Goal: Check status: Check status

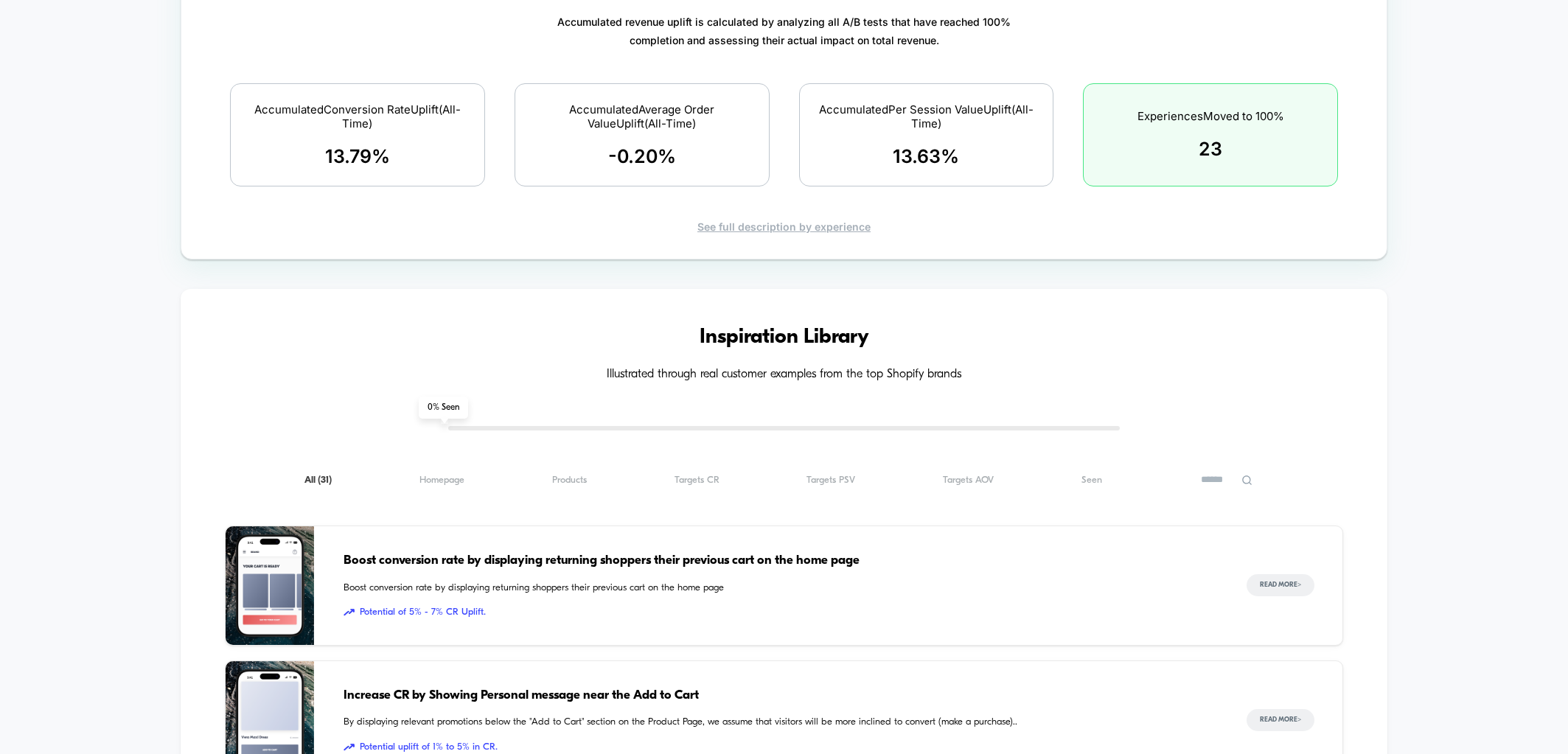
scroll to position [1258, 0]
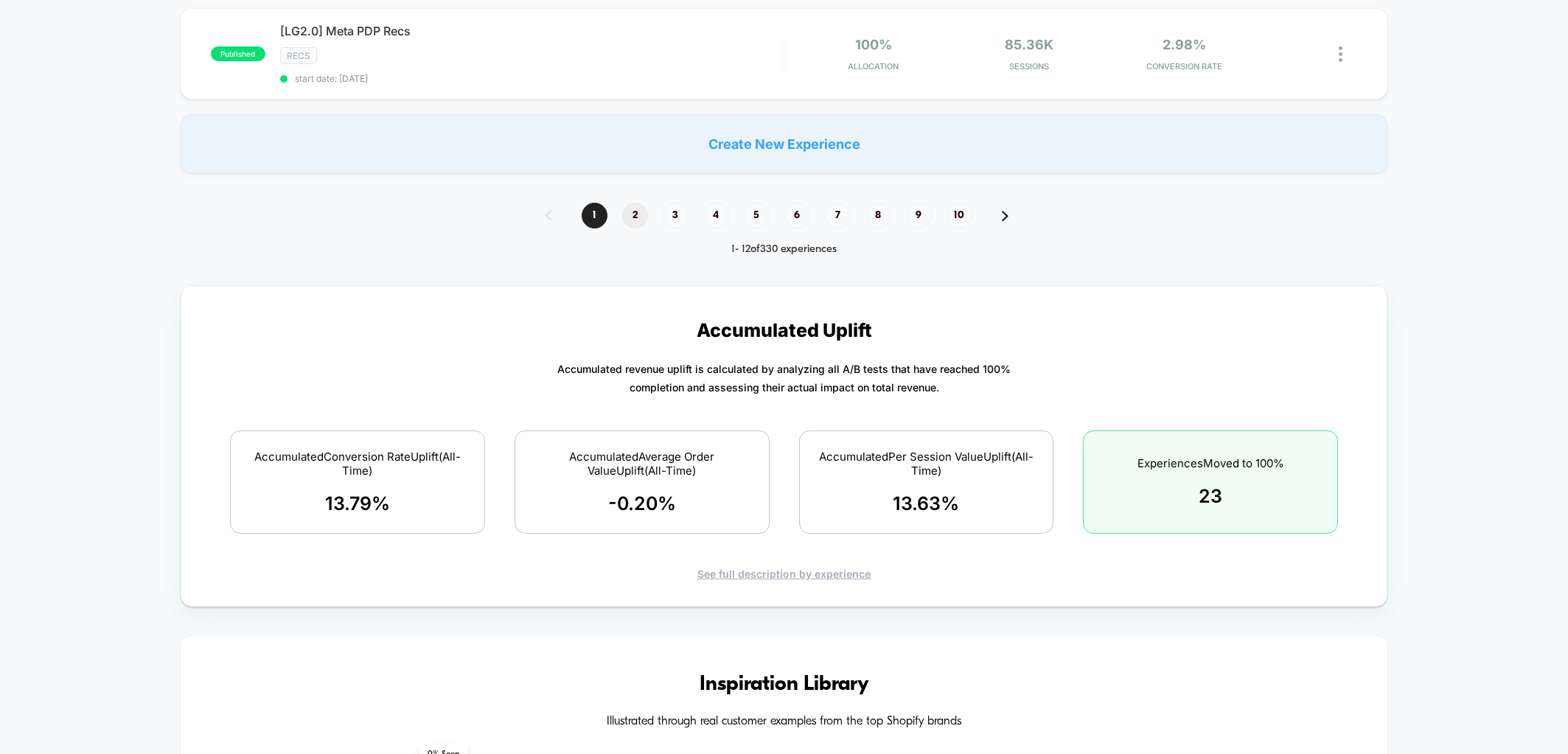
click at [635, 203] on span "2" at bounding box center [635, 216] width 26 height 26
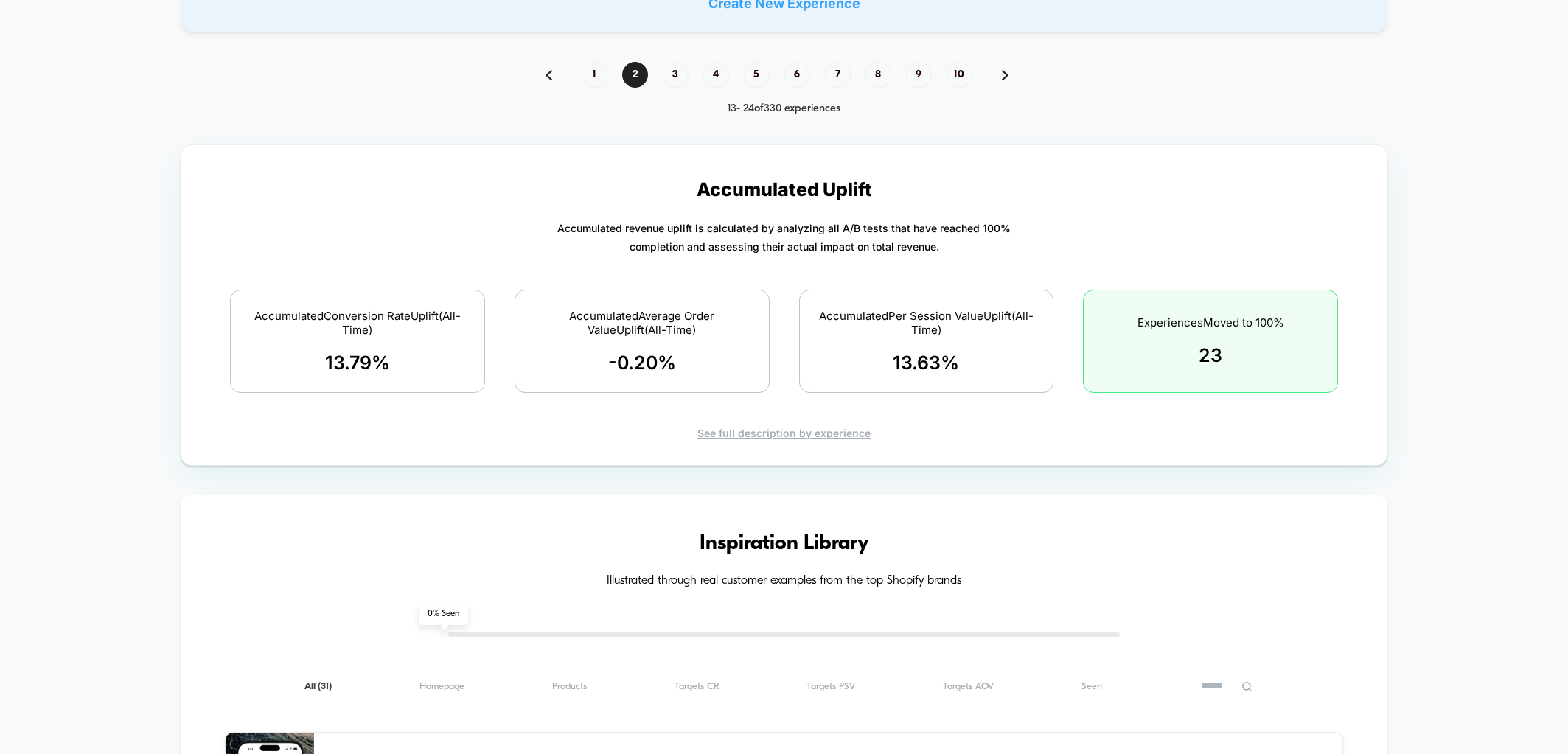
scroll to position [1208, 0]
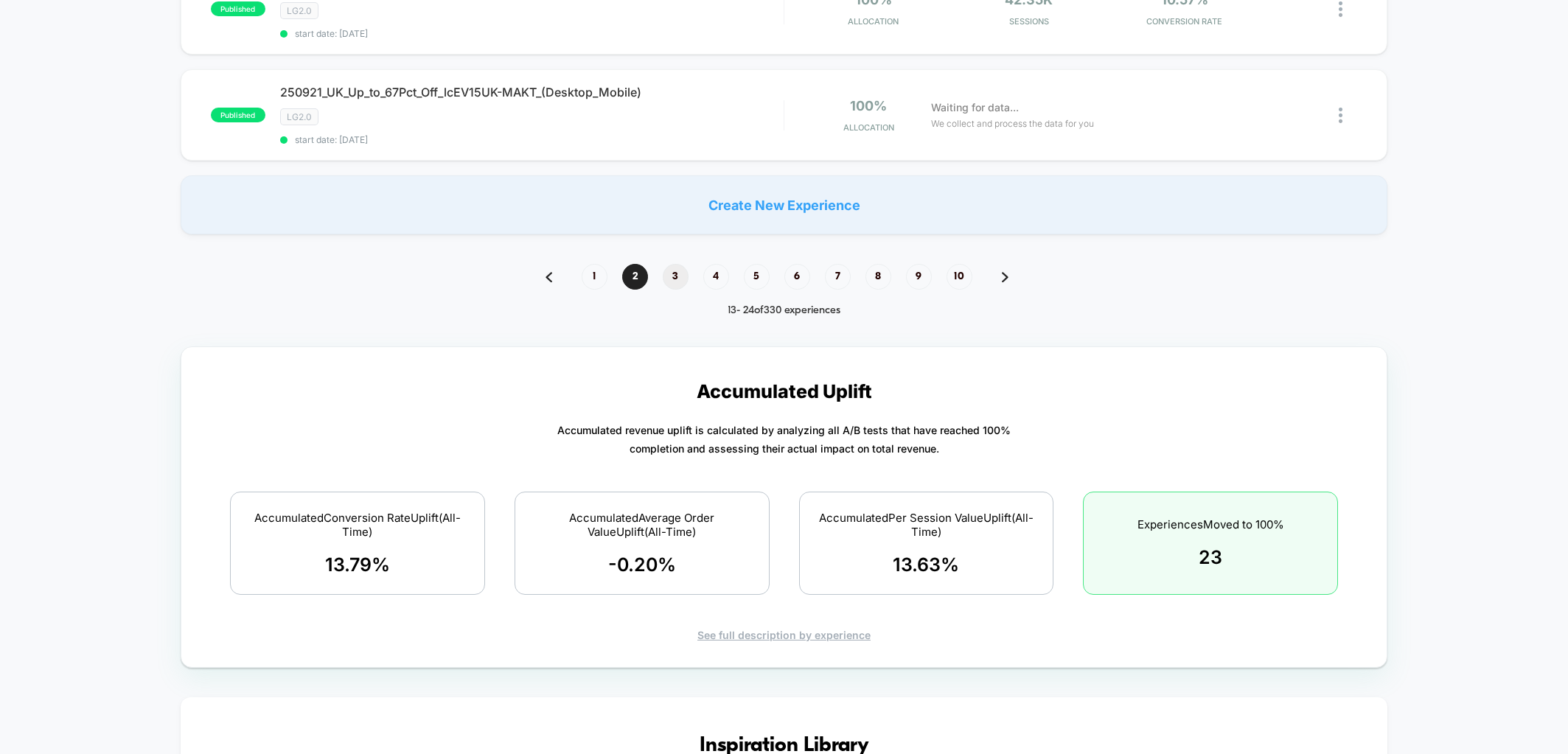
click at [671, 268] on span "3" at bounding box center [676, 277] width 26 height 26
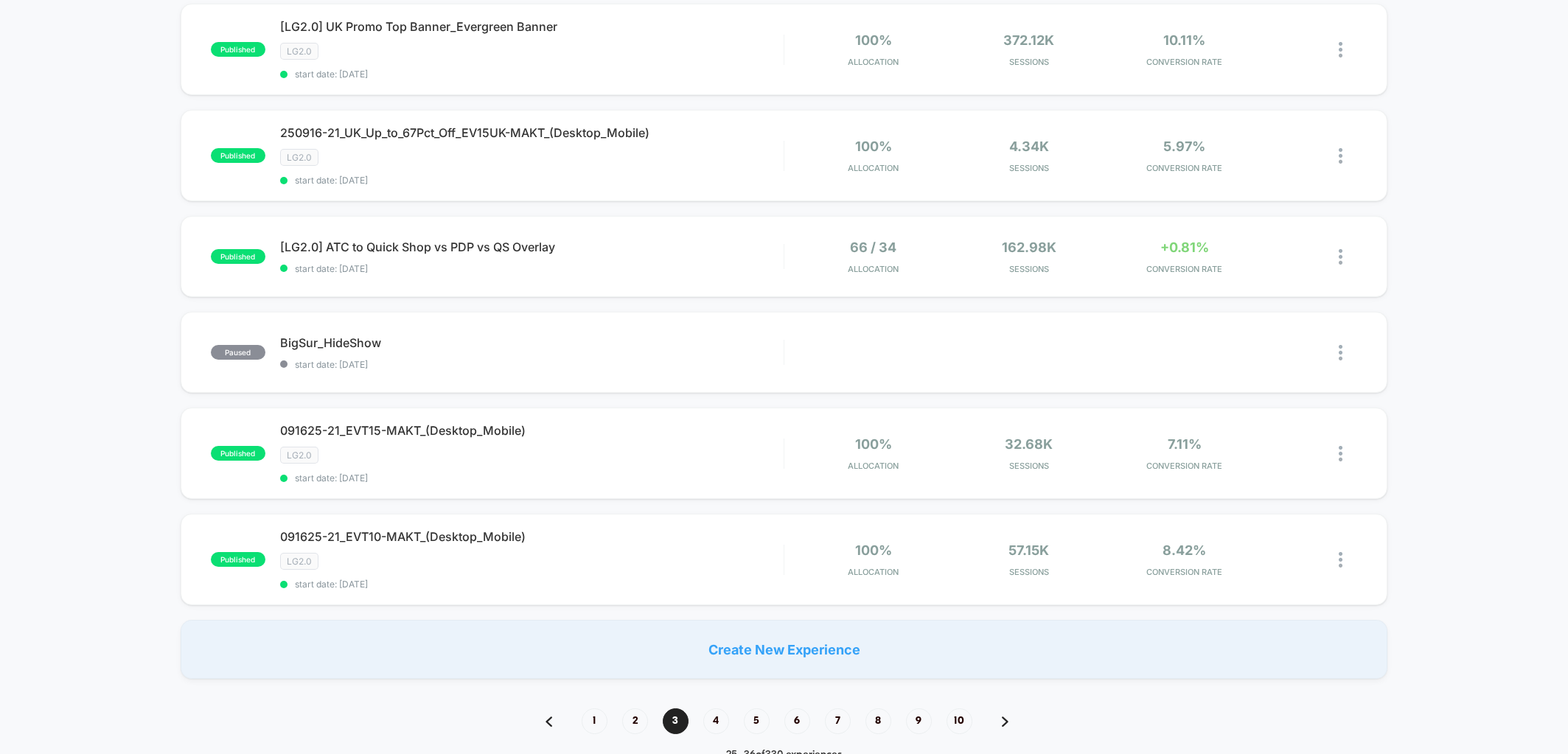
scroll to position [766, 0]
click at [713, 707] on span "4" at bounding box center [716, 718] width 26 height 26
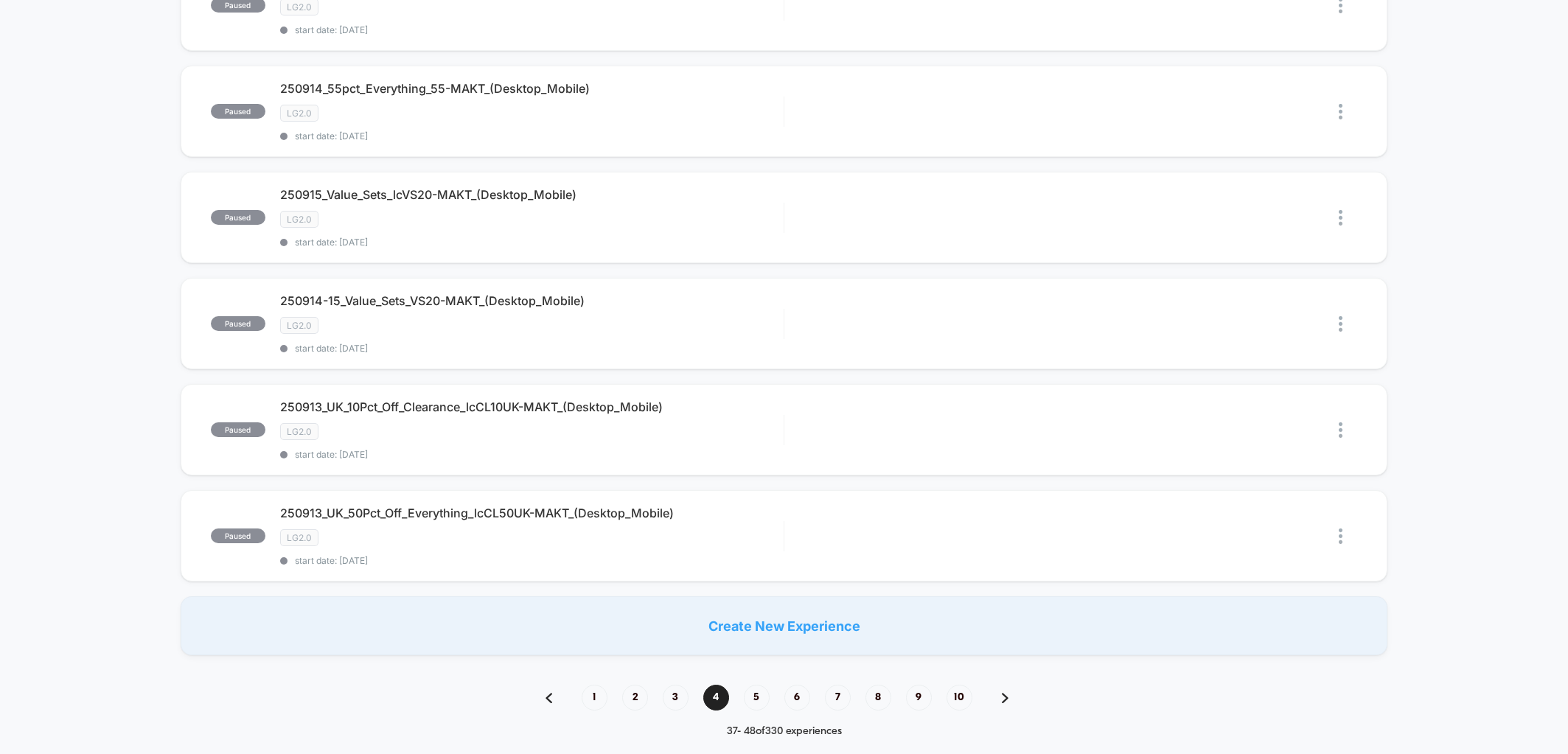
scroll to position [842, 0]
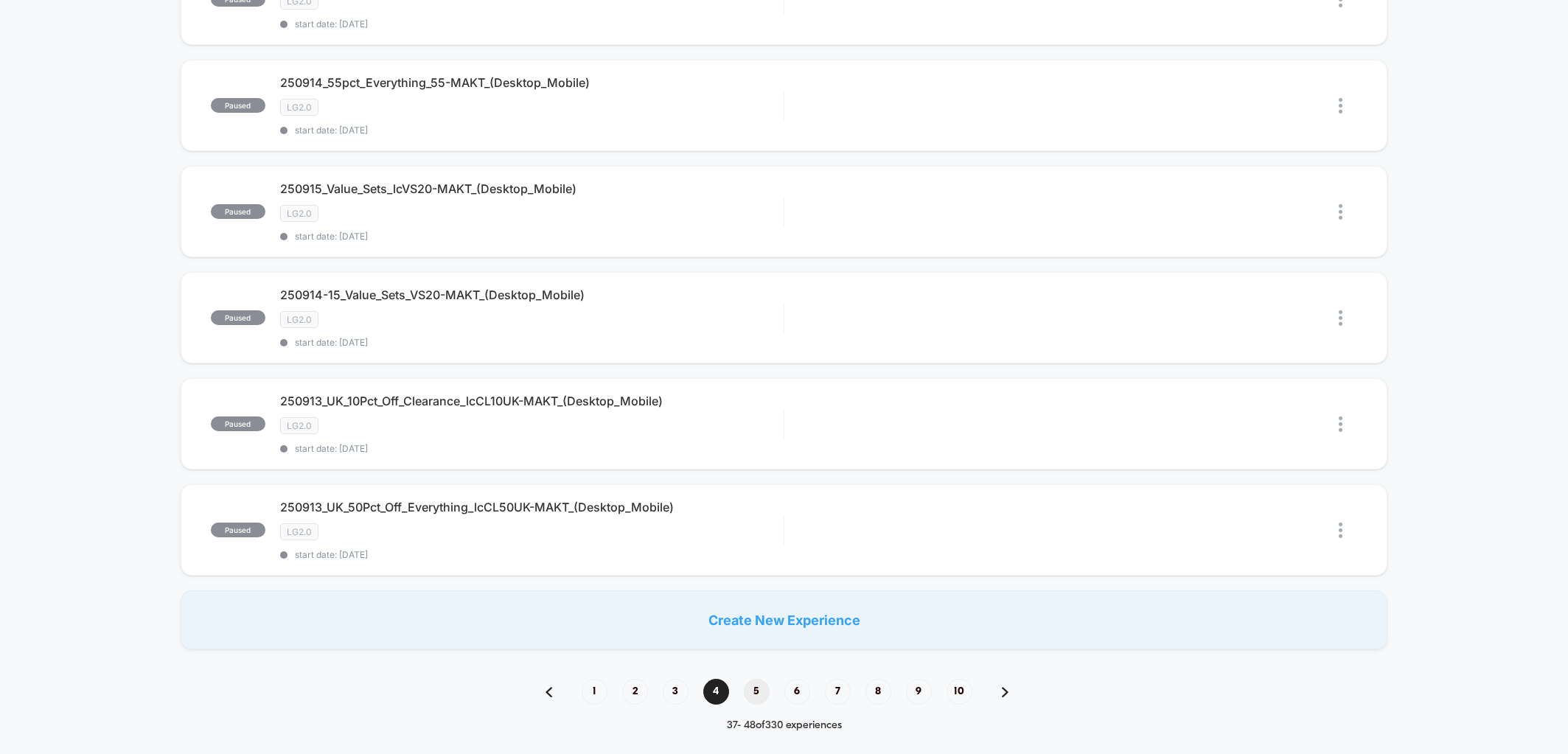
click at [751, 679] on span "5" at bounding box center [757, 692] width 26 height 26
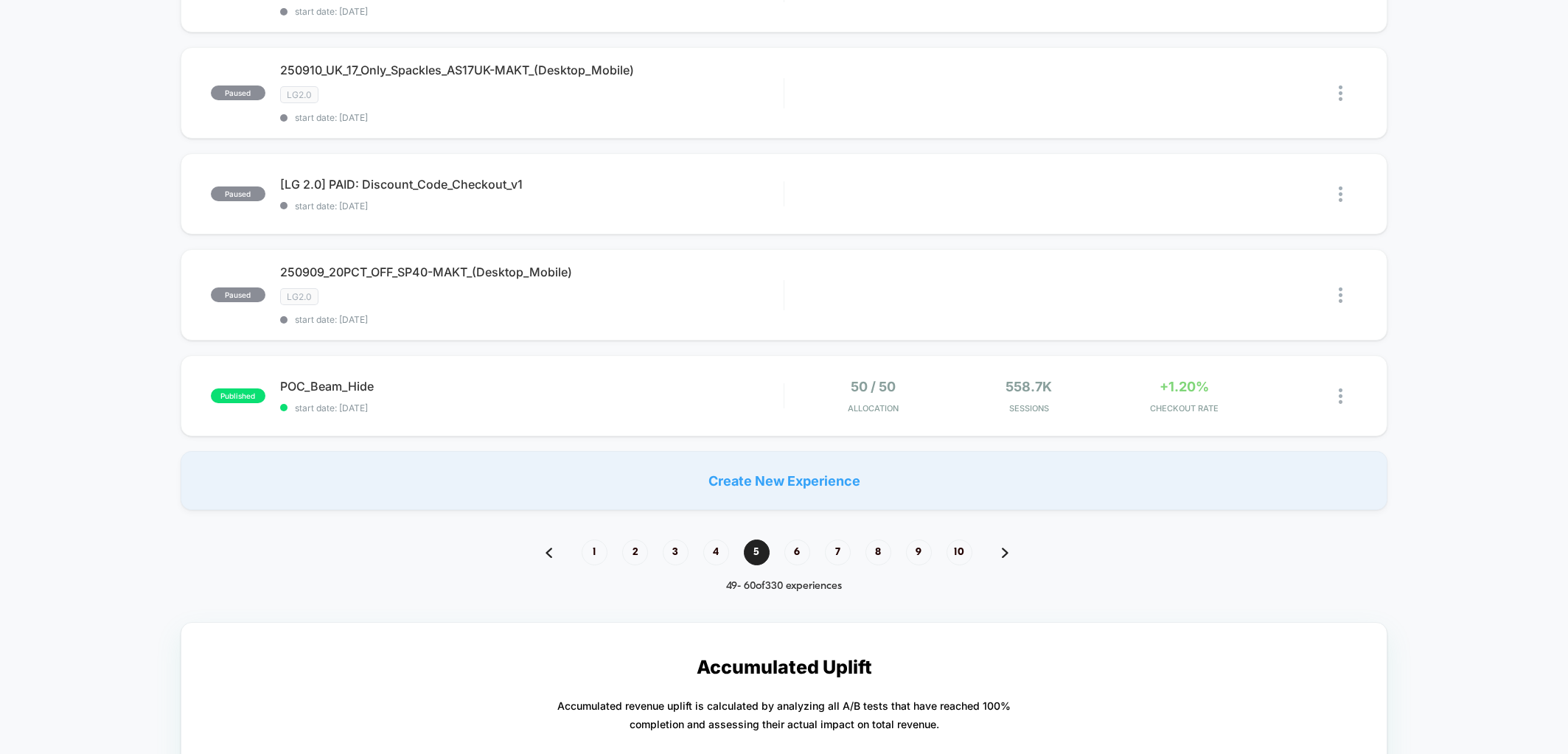
scroll to position [1151, 0]
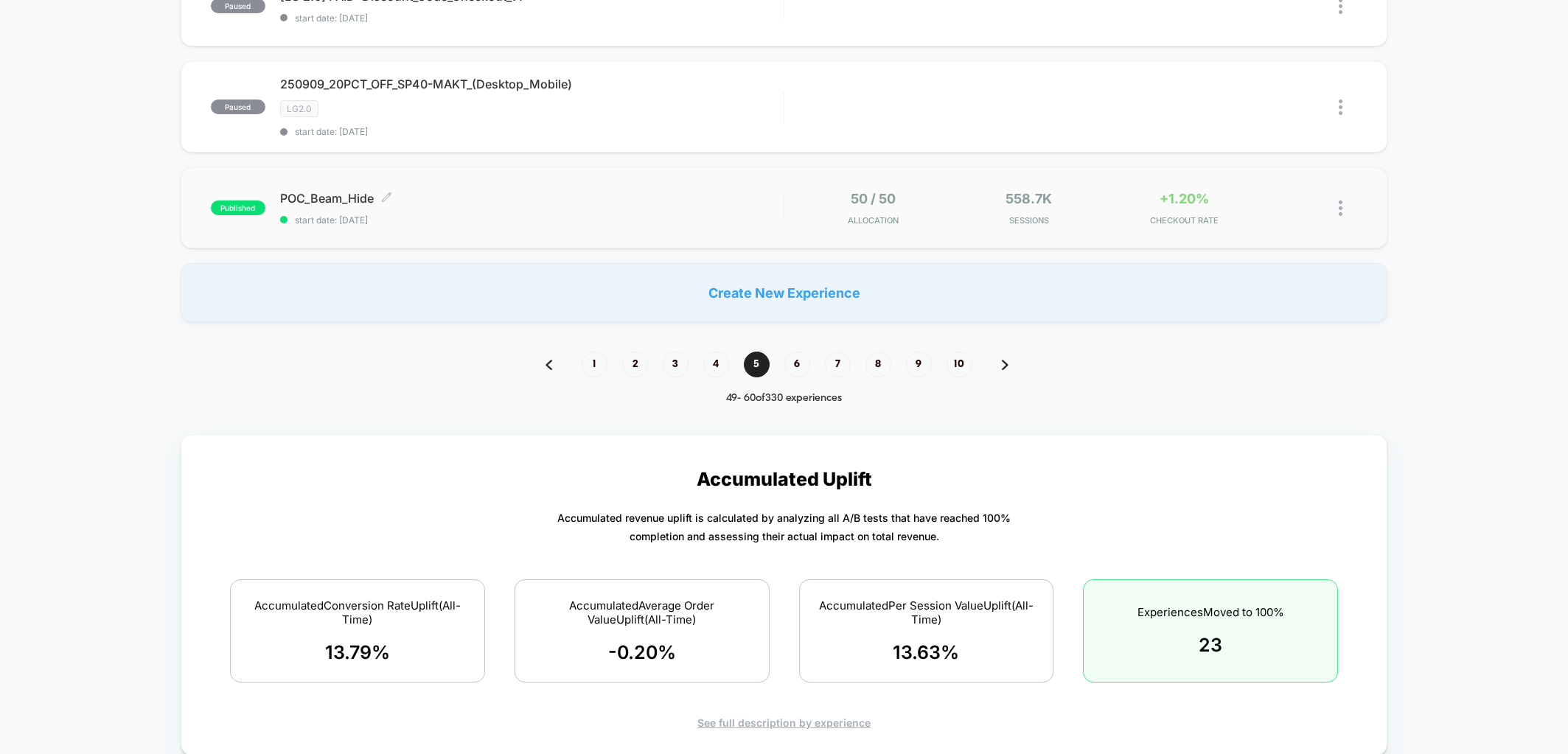
click at [349, 191] on span "POC_Beam_Hide Click to edit experience details" at bounding box center [532, 199] width 504 height 15
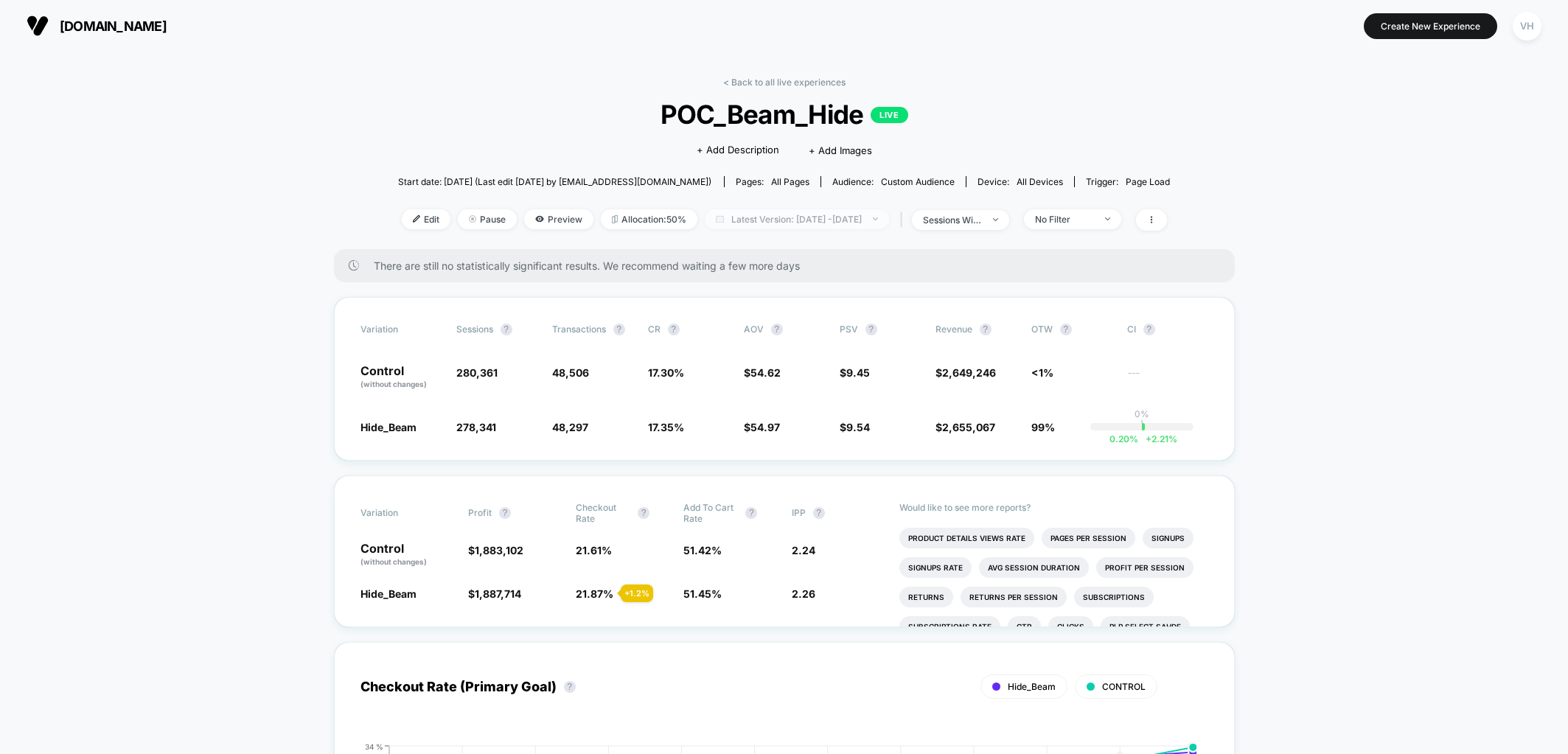
click at [841, 222] on span "Latest Version: [DATE] - [DATE]" at bounding box center [797, 219] width 184 height 20
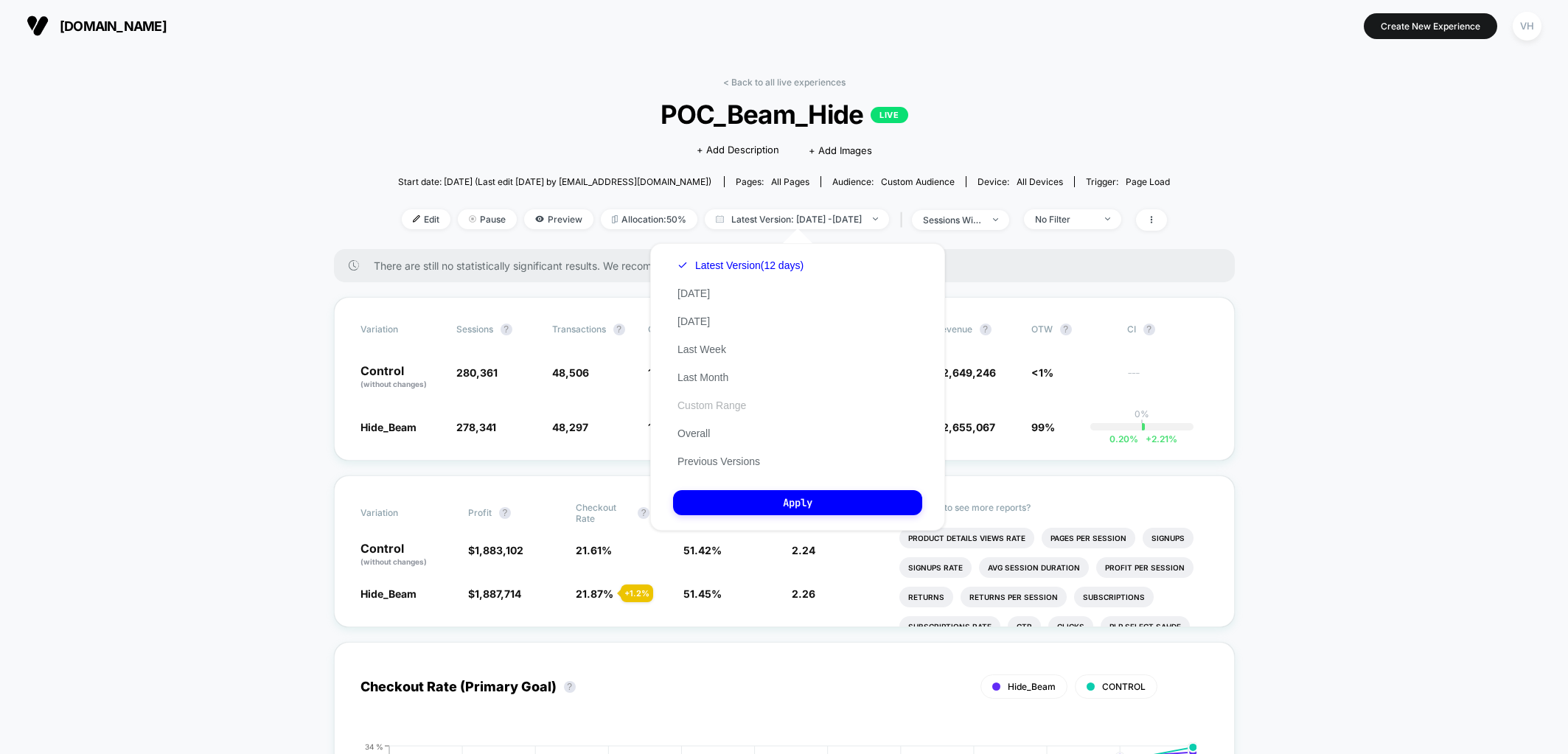
click at [720, 407] on button "Custom Range" at bounding box center [711, 405] width 77 height 14
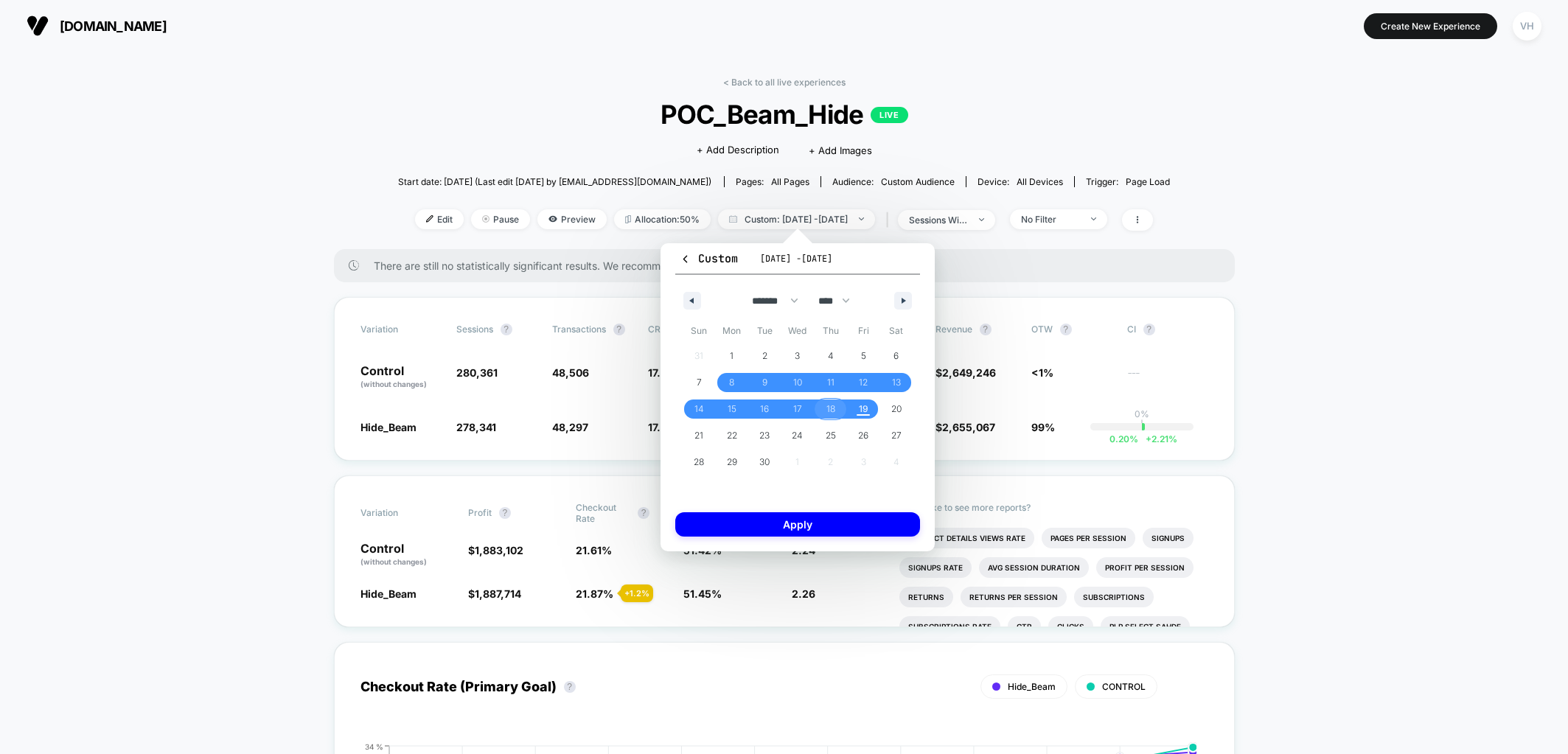
click at [829, 408] on span "18" at bounding box center [831, 409] width 9 height 26
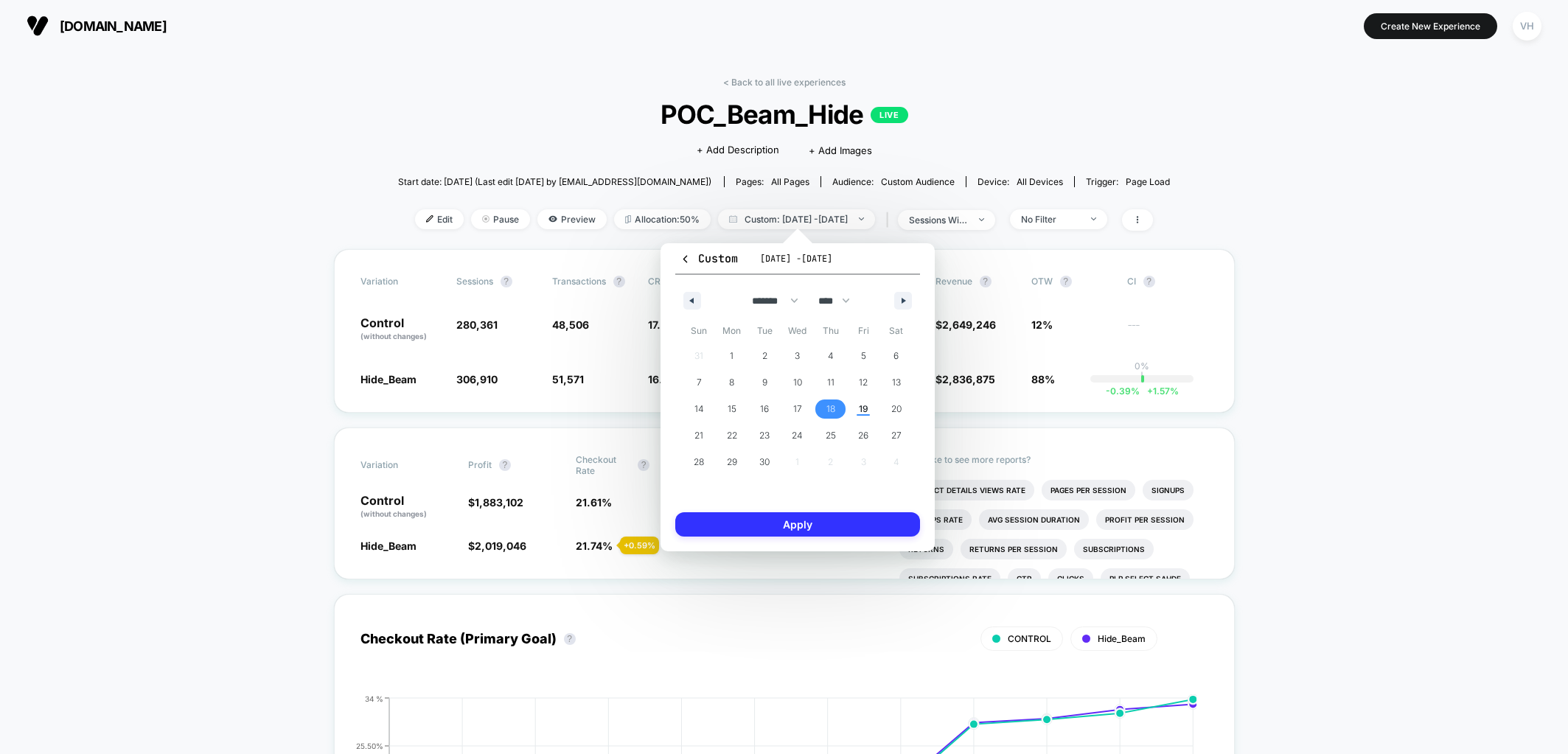
click at [783, 525] on button "Apply" at bounding box center [798, 525] width 245 height 24
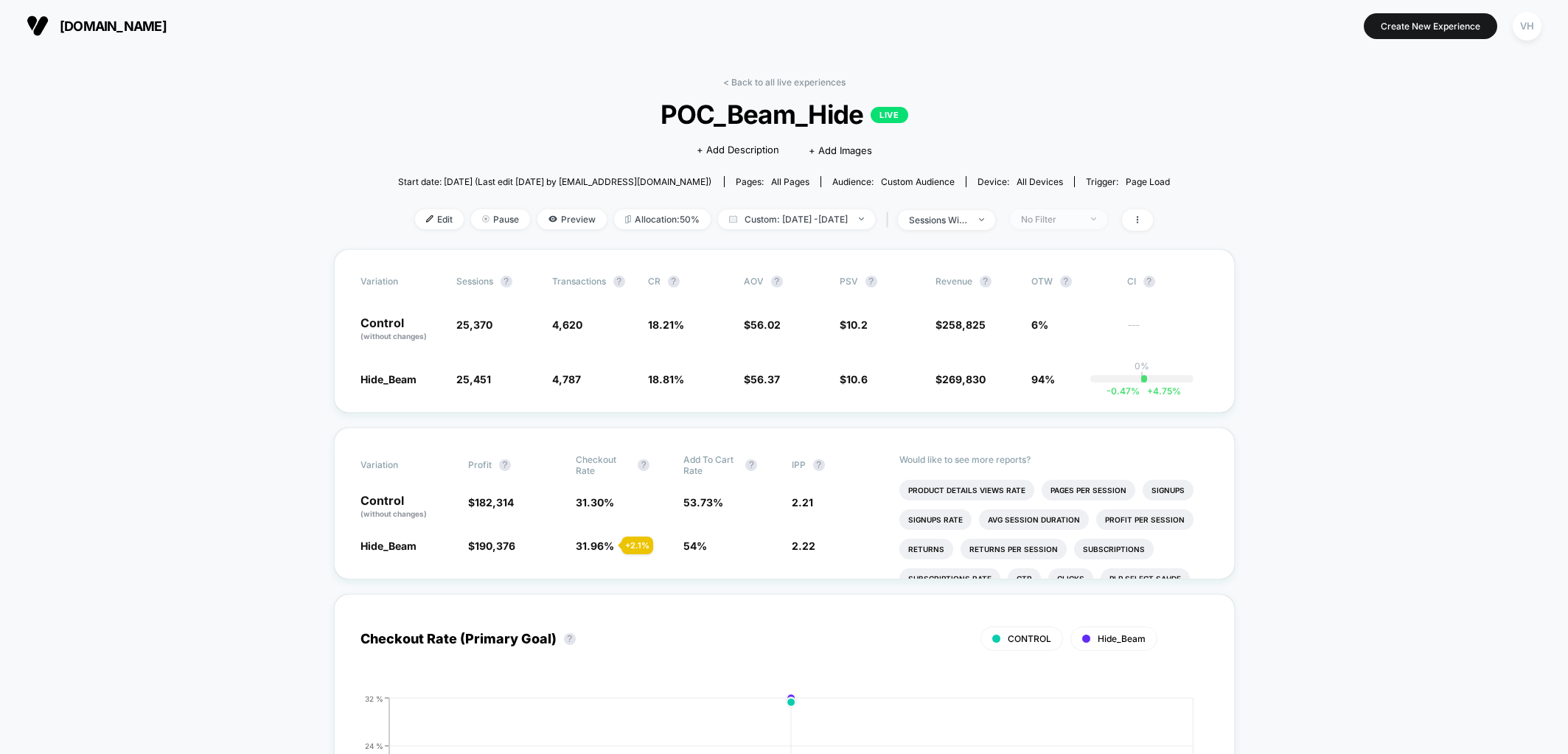
click at [1080, 221] on div "No Filter" at bounding box center [1050, 219] width 59 height 11
click at [1047, 303] on span "Desktop Visitors" at bounding box center [1077, 303] width 79 height 13
click at [1043, 430] on button "Save" at bounding box center [1082, 433] width 135 height 24
click at [1108, 213] on span "Desktop" at bounding box center [1058, 219] width 98 height 20
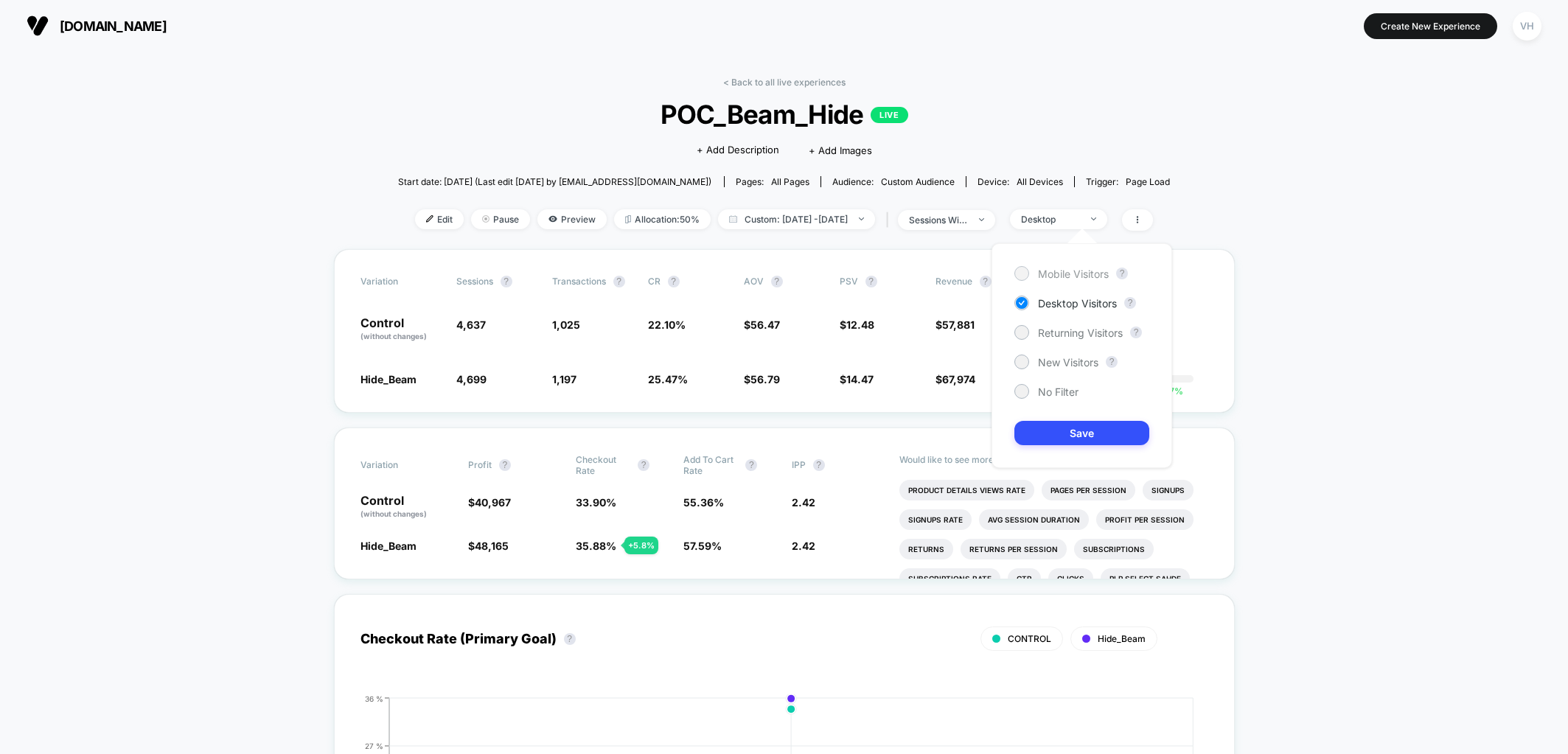
click at [1055, 274] on span "Mobile Visitors" at bounding box center [1074, 274] width 71 height 13
click at [1053, 439] on button "Save" at bounding box center [1082, 433] width 135 height 24
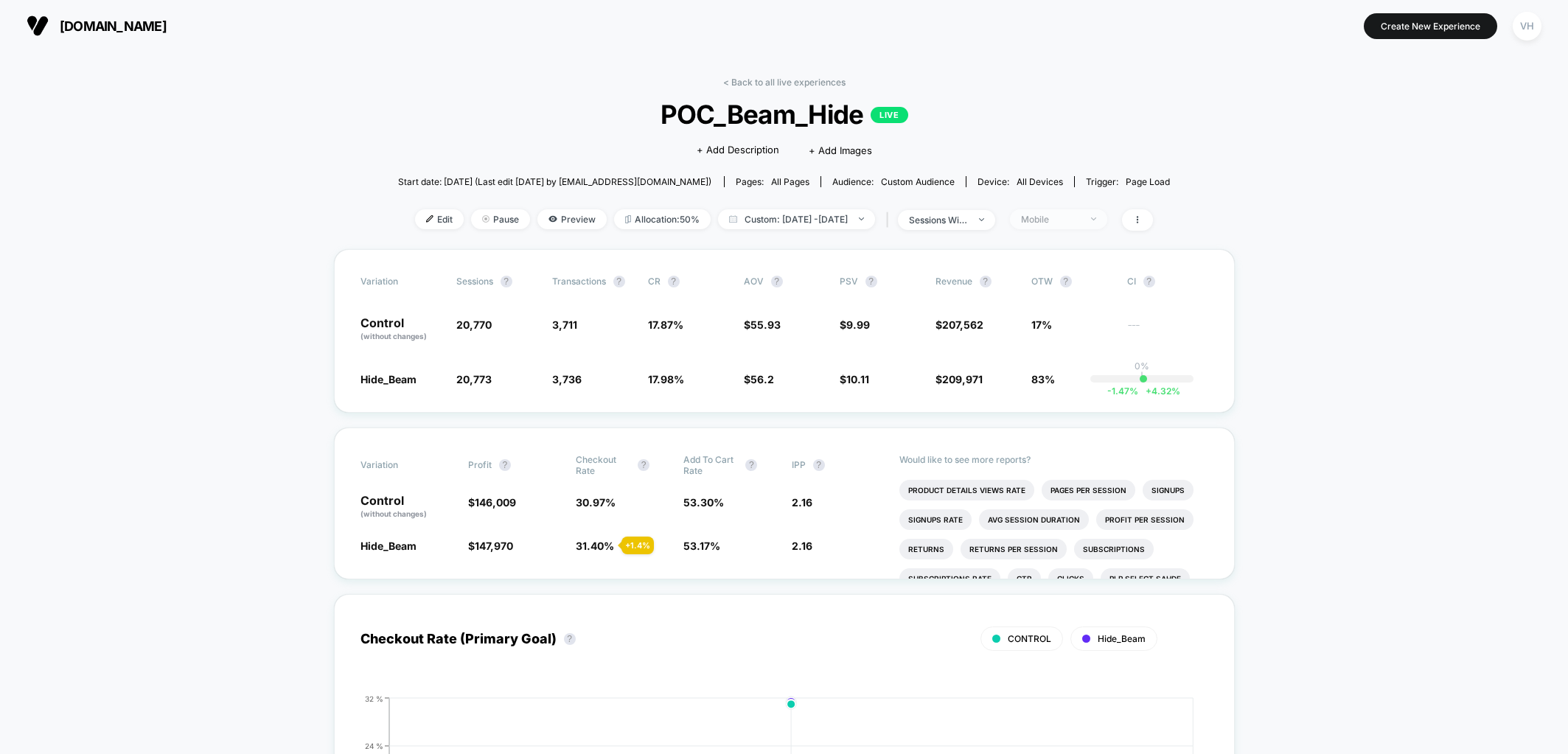
click at [1080, 218] on div "Mobile" at bounding box center [1050, 219] width 59 height 11
click at [836, 194] on div "< Back to all live experiences POC_Beam_Hide LIVE Click to edit experience deta…" at bounding box center [785, 163] width 773 height 172
click at [836, 210] on span "Custom: [DATE] - [DATE]" at bounding box center [797, 219] width 157 height 20
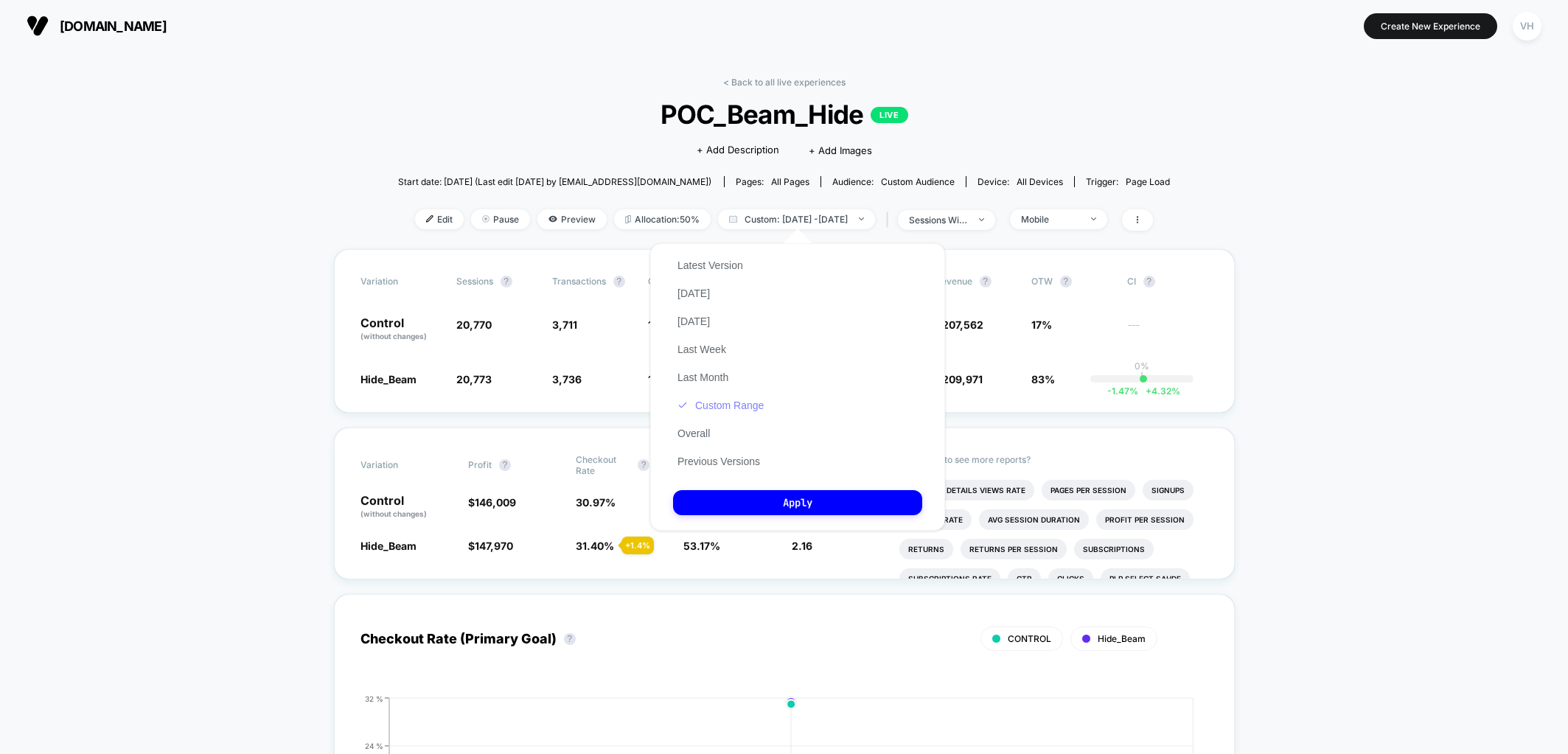
click at [737, 412] on button "Custom Range" at bounding box center [720, 405] width 95 height 14
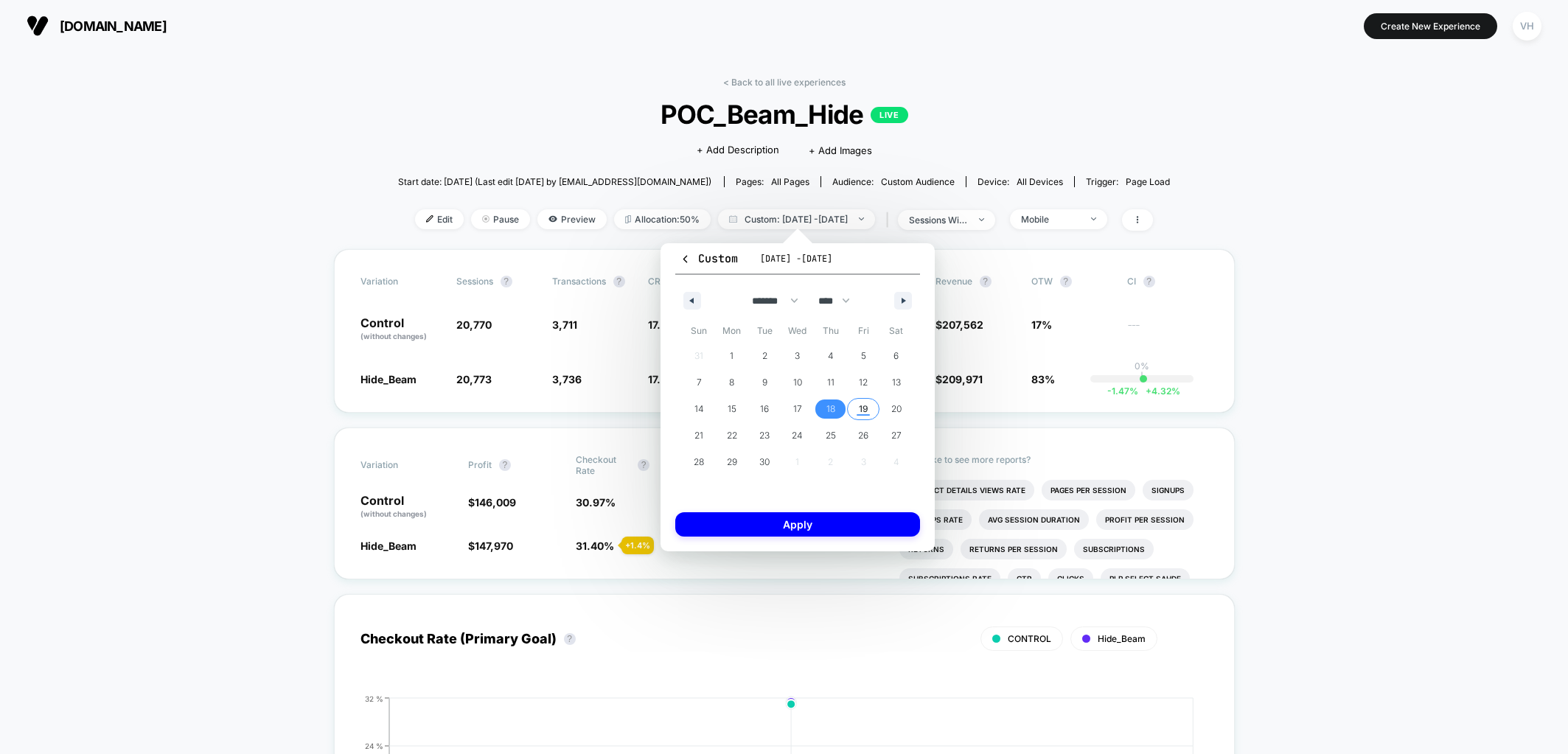
click at [859, 409] on span "19" at bounding box center [863, 409] width 10 height 26
click at [823, 516] on button "Apply" at bounding box center [798, 525] width 245 height 24
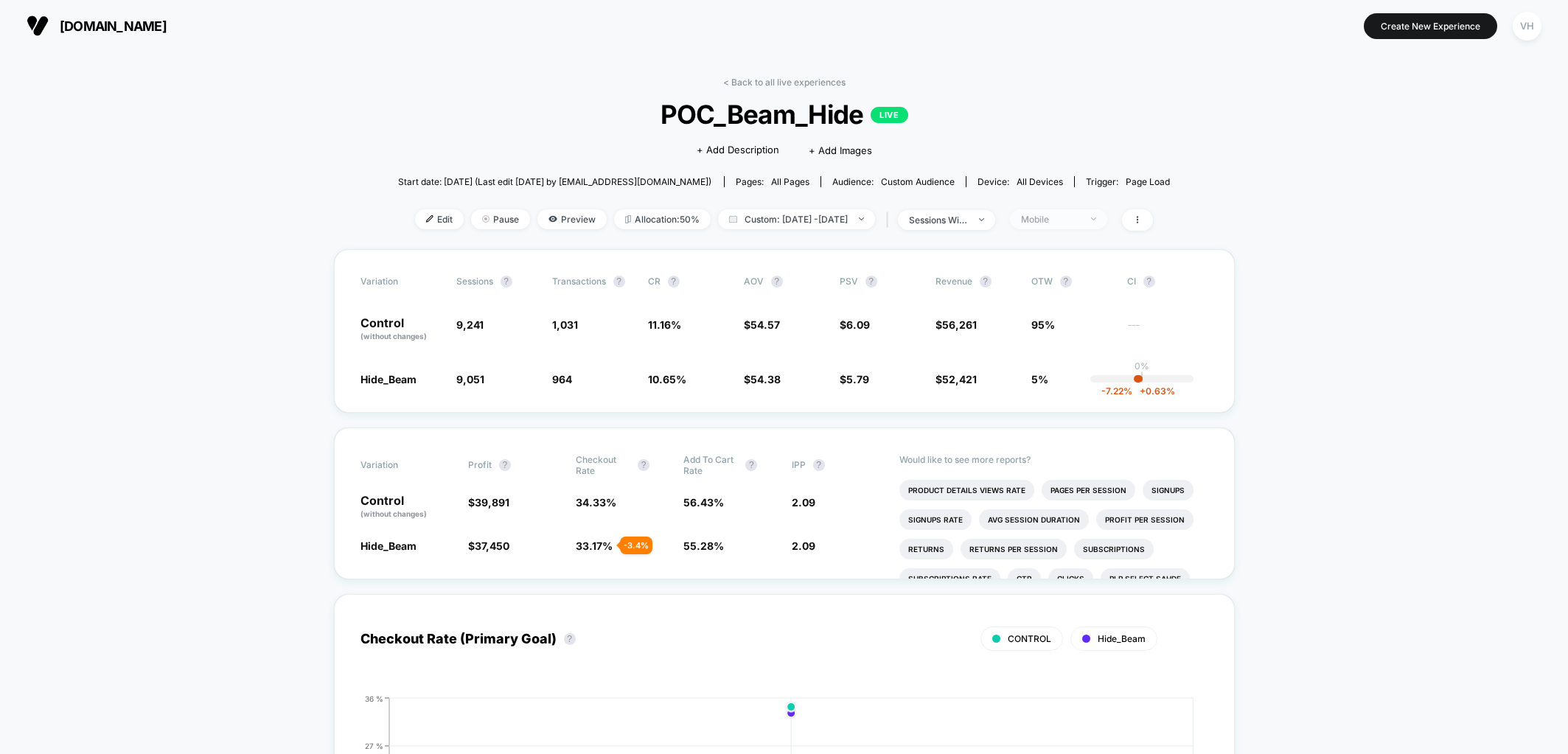
click at [1077, 225] on span "Mobile" at bounding box center [1058, 219] width 98 height 20
click at [1023, 386] on div at bounding box center [1021, 391] width 11 height 11
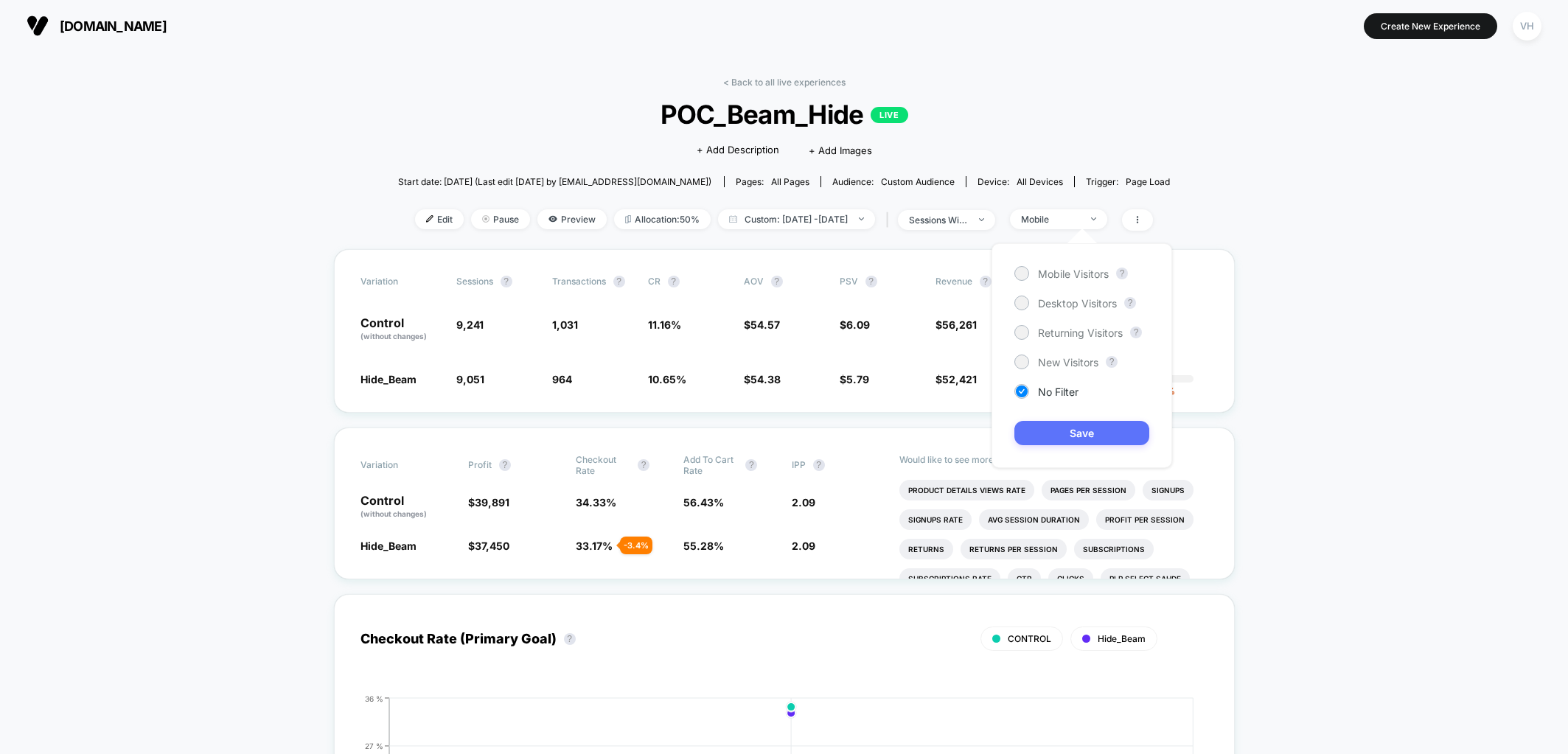
click at [1034, 437] on button "Save" at bounding box center [1082, 433] width 135 height 24
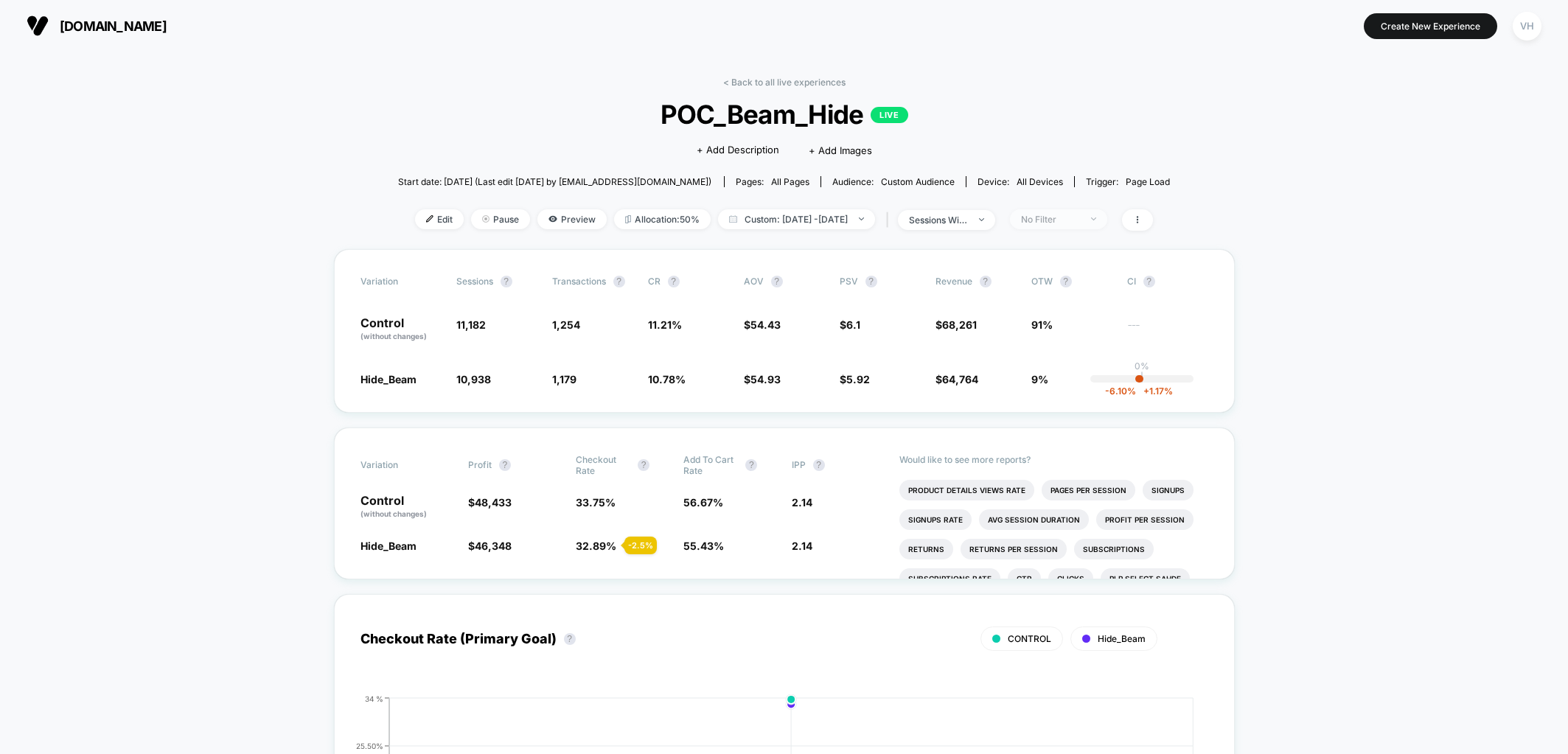
click at [1071, 224] on span "No Filter" at bounding box center [1058, 219] width 98 height 20
click at [1027, 275] on div at bounding box center [1022, 274] width 15 height 15
click at [1052, 442] on button "Save" at bounding box center [1082, 433] width 135 height 24
click at [1064, 222] on div "Mobile" at bounding box center [1050, 219] width 59 height 11
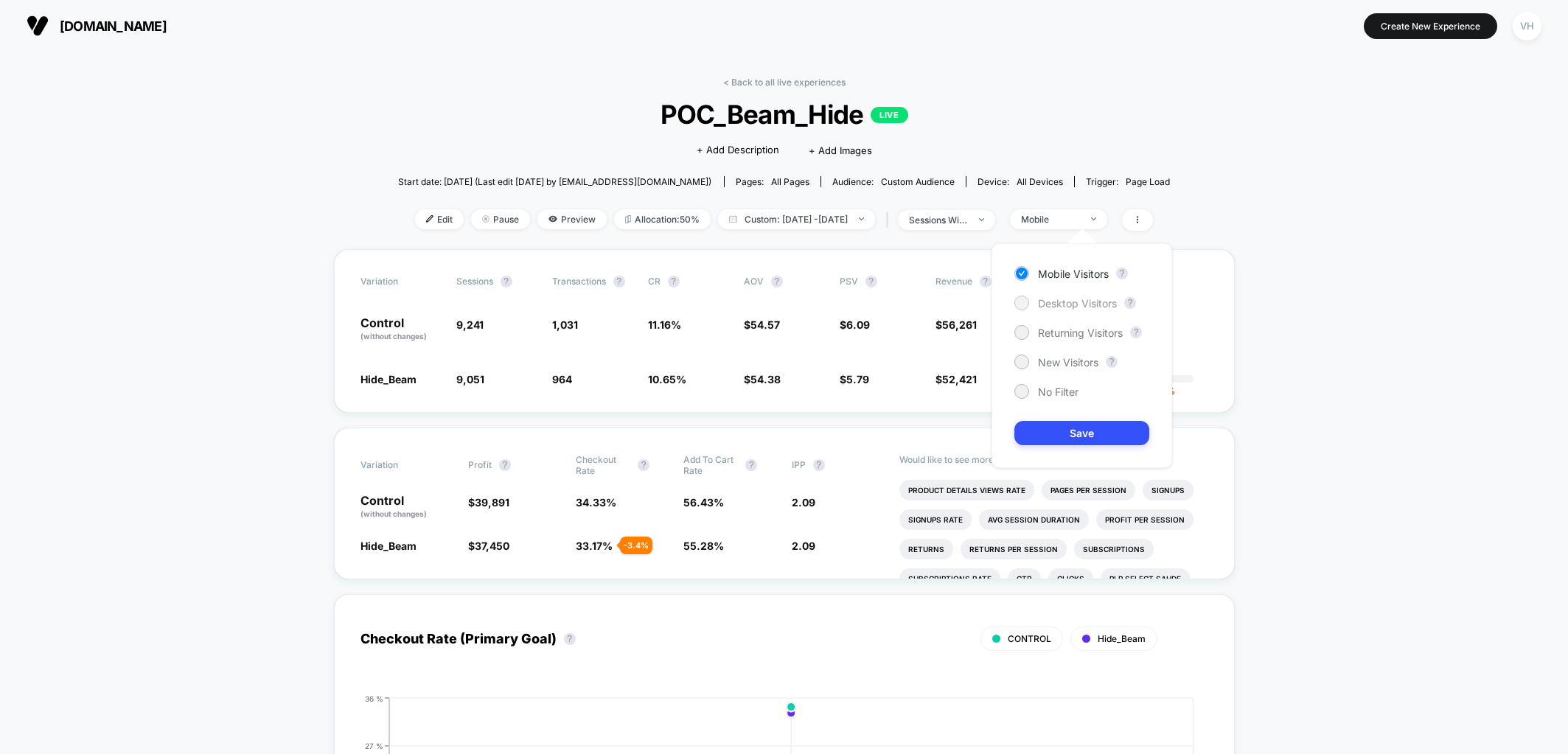
click at [1053, 300] on span "Desktop Visitors" at bounding box center [1077, 303] width 79 height 13
click at [1042, 429] on button "Save" at bounding box center [1082, 433] width 135 height 24
click at [799, 217] on span "Custom: [DATE] - [DATE]" at bounding box center [797, 219] width 157 height 20
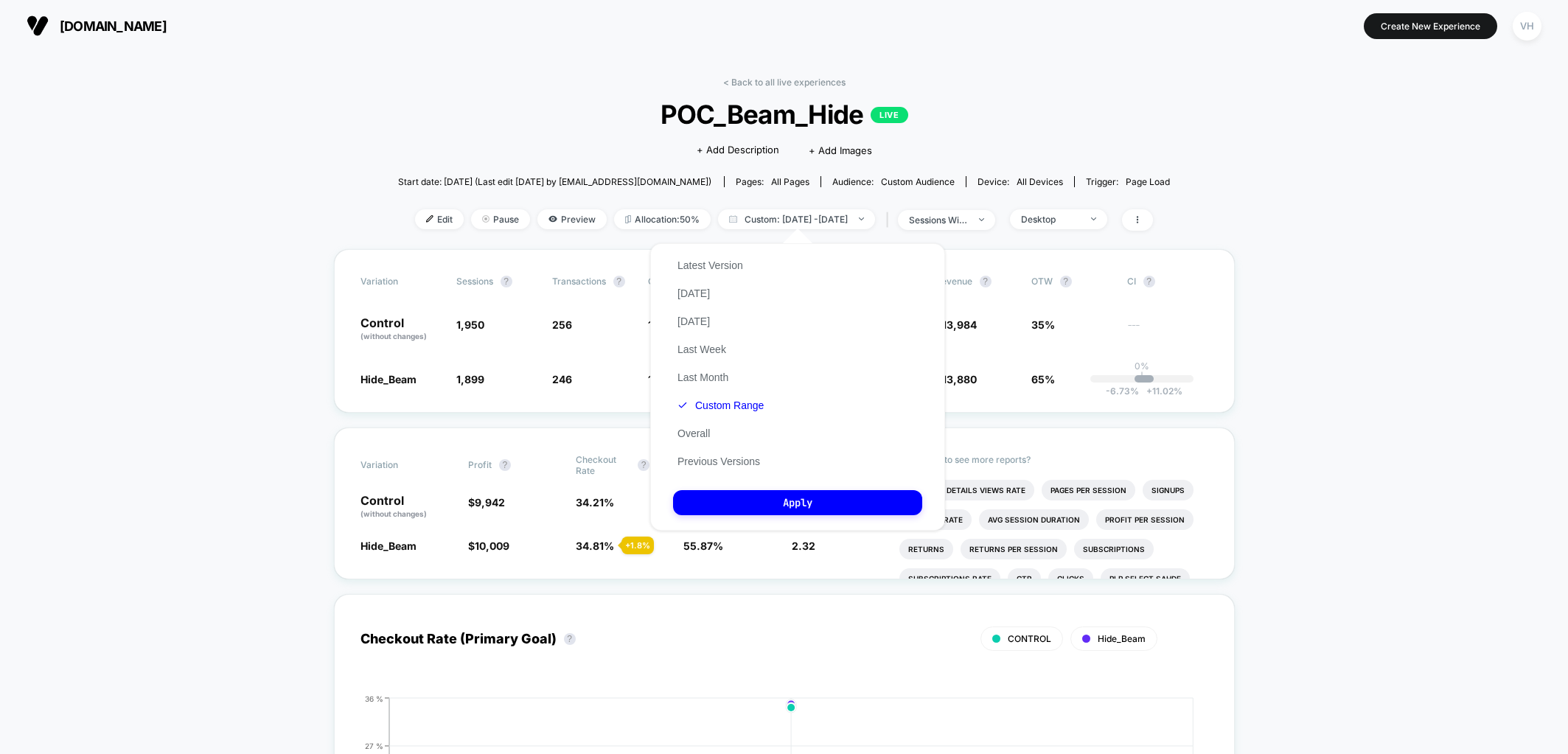
click at [872, 126] on span "POC_Beam_Hide LIVE" at bounding box center [783, 114] width 695 height 31
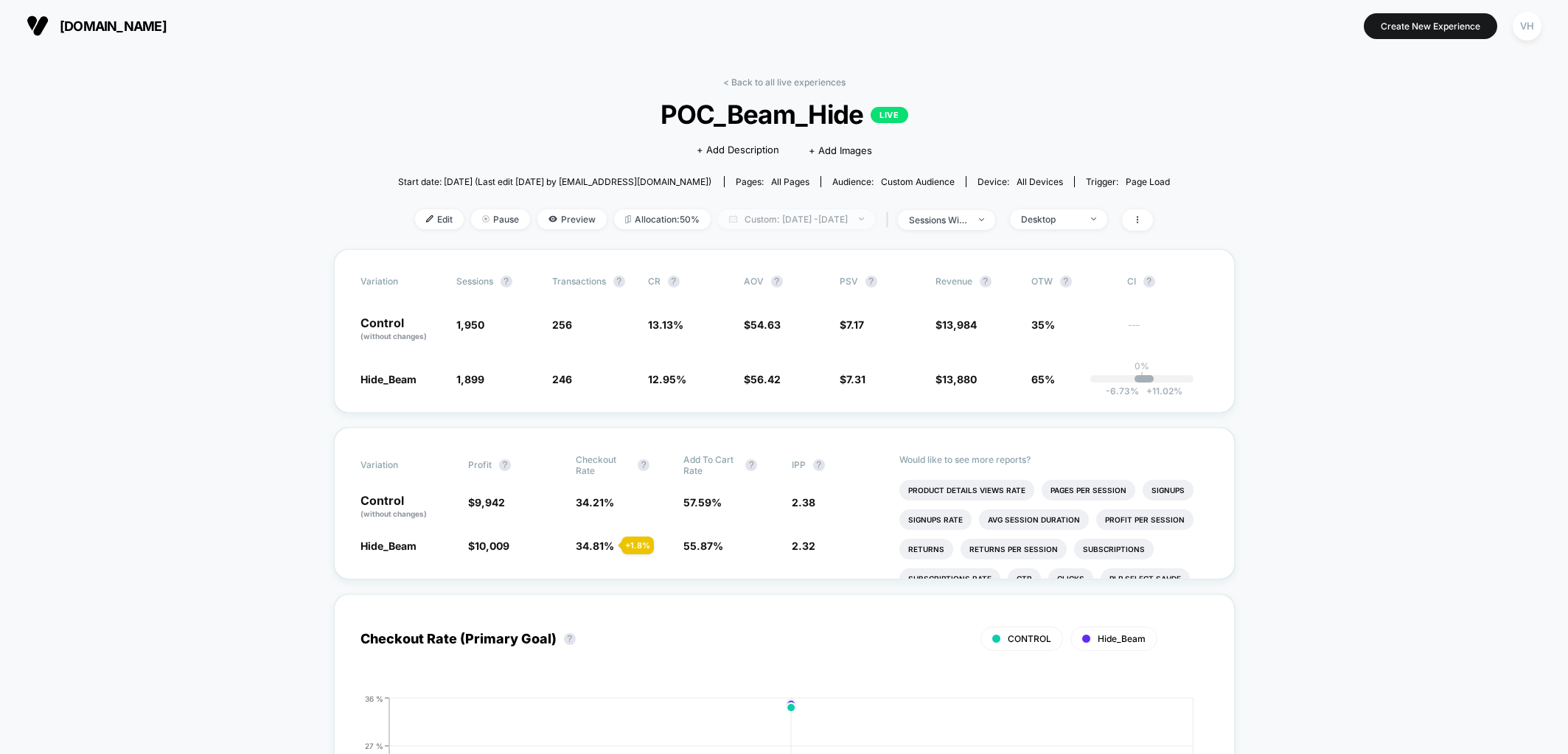
click at [823, 219] on span "Custom: [DATE] - [DATE]" at bounding box center [797, 219] width 157 height 20
select select "*"
select select "****"
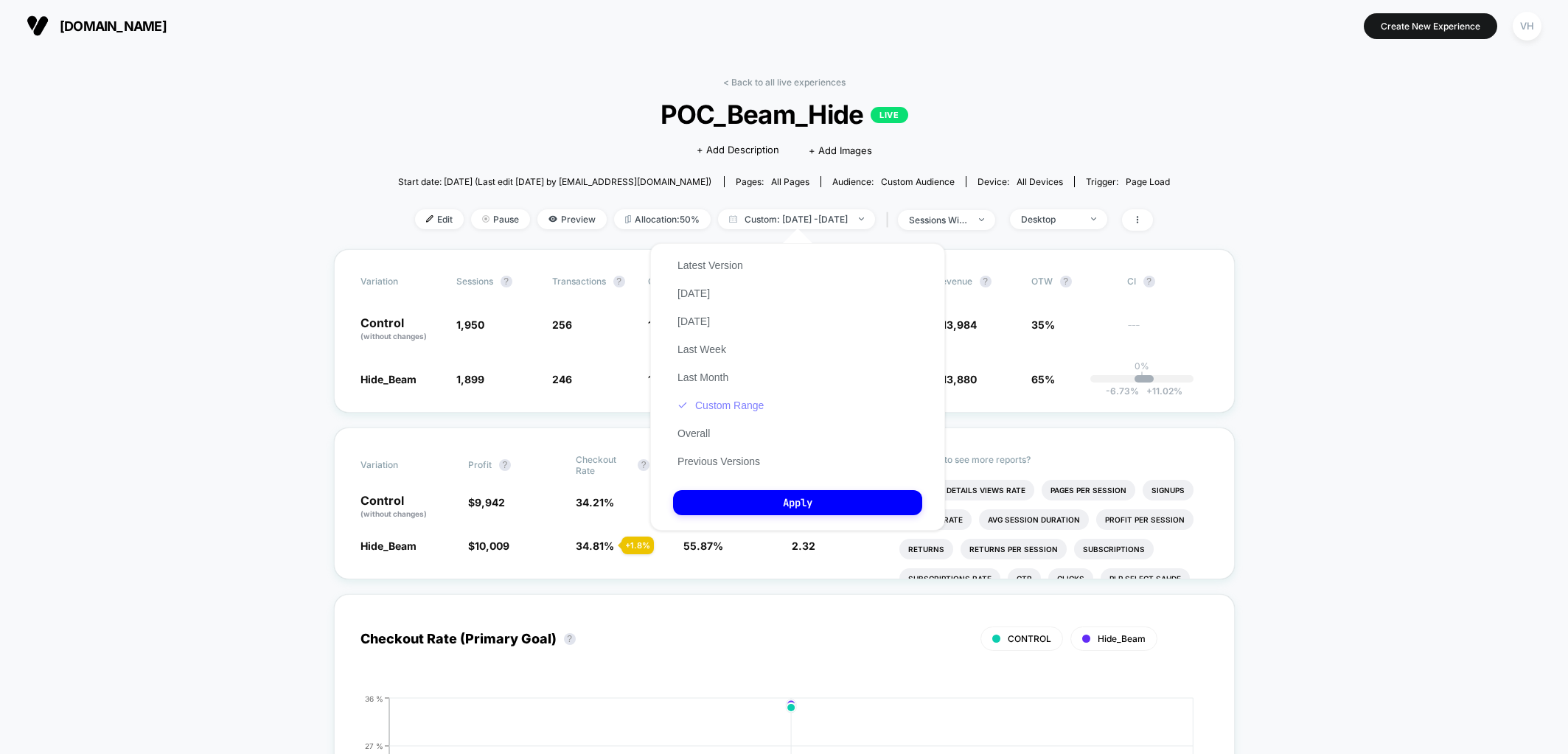
click at [733, 400] on button "Custom Range" at bounding box center [720, 405] width 95 height 14
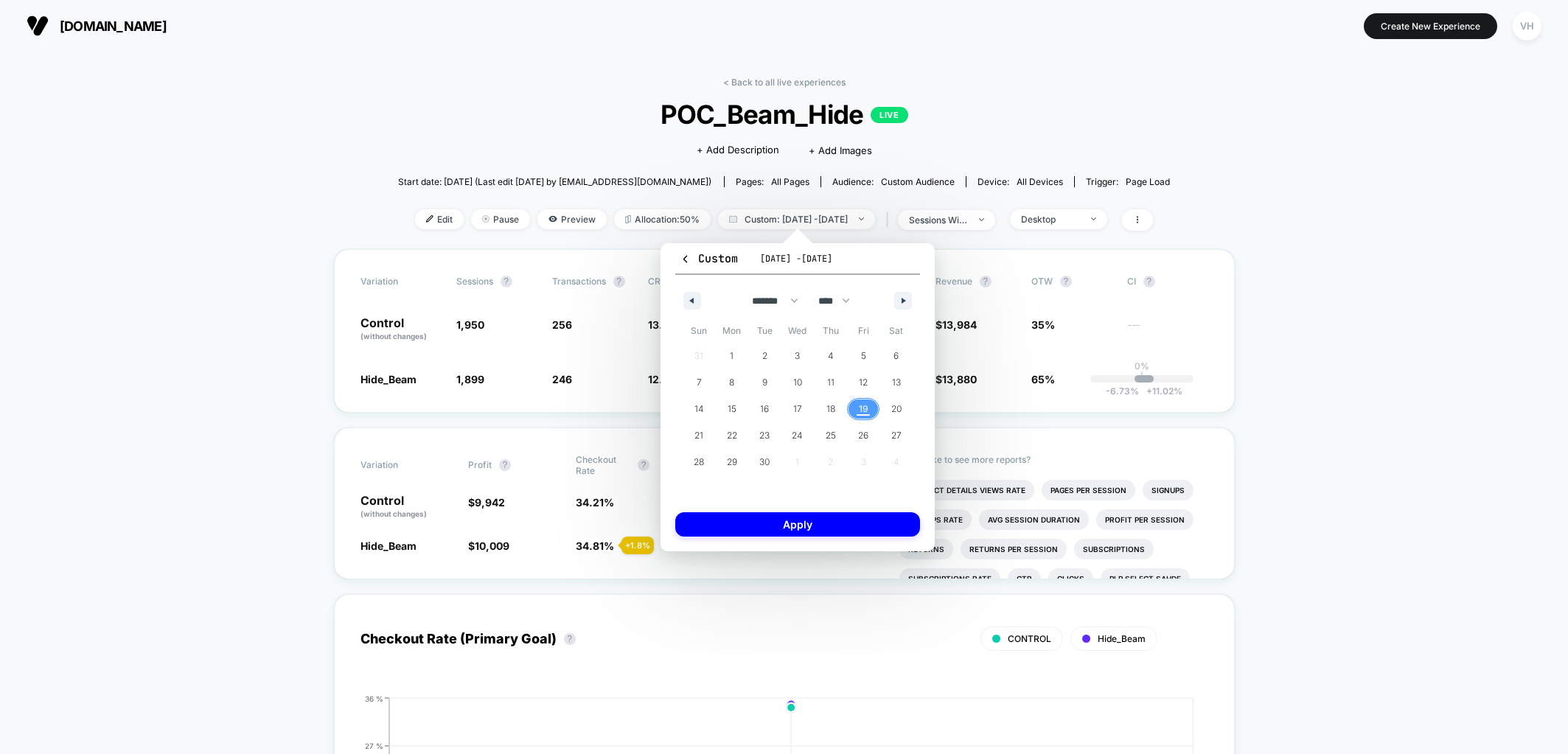
click at [860, 410] on span "19" at bounding box center [863, 409] width 10 height 26
click at [820, 523] on button "Apply" at bounding box center [798, 525] width 245 height 24
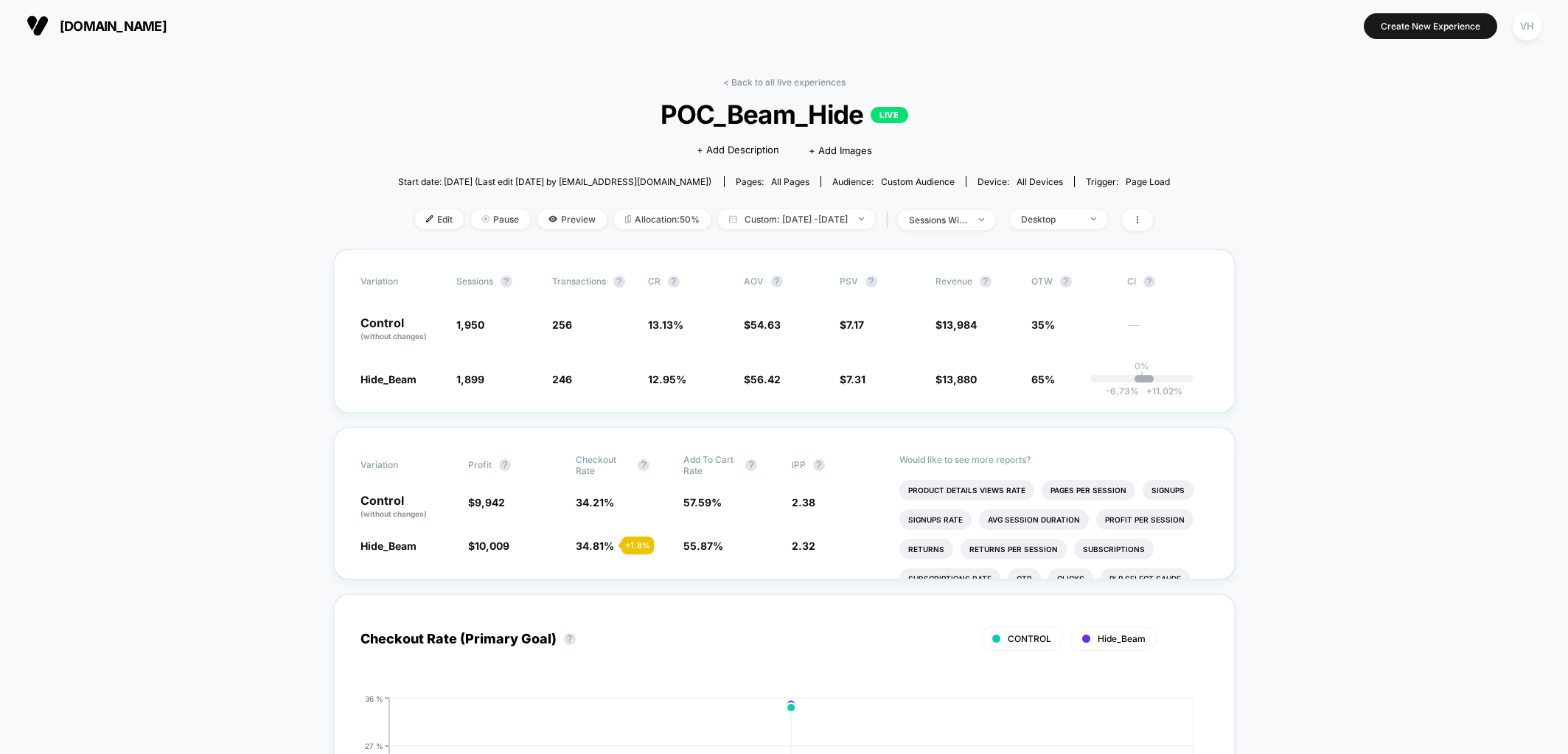
click at [1097, 235] on div "< Back to all live experiences POC_Beam_Hide LIVE Click to edit experience deta…" at bounding box center [785, 163] width 773 height 172
click at [1096, 228] on span "Desktop" at bounding box center [1058, 219] width 98 height 20
click at [1050, 393] on span "No Filter" at bounding box center [1058, 392] width 41 height 13
click at [1050, 428] on button "Save" at bounding box center [1082, 433] width 135 height 24
